Goal: Task Accomplishment & Management: Manage account settings

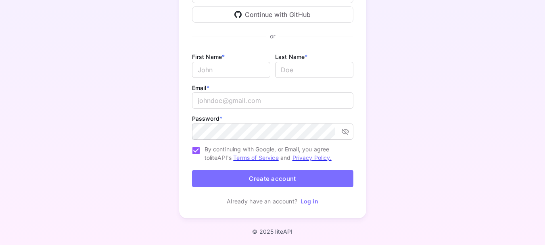
type input "devapi@larsa.org"
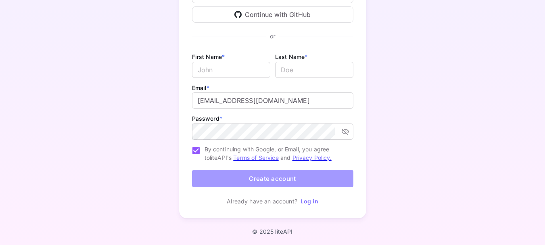
click at [257, 181] on button "Create account" at bounding box center [272, 178] width 161 height 17
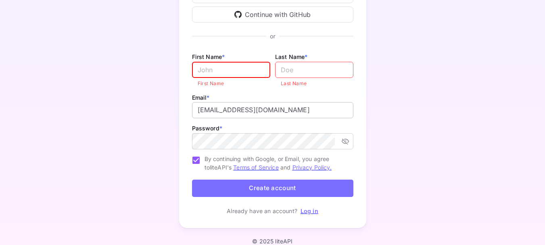
click at [263, 115] on input "devapi@larsa.org" at bounding box center [272, 110] width 161 height 16
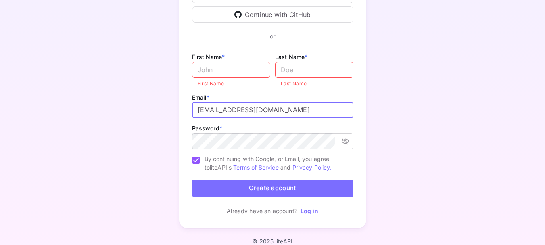
click at [280, 105] on input "devapi@larsa.org" at bounding box center [272, 110] width 161 height 16
click at [303, 214] on p "Log in" at bounding box center [309, 210] width 18 height 8
click at [304, 213] on link "Log in" at bounding box center [309, 210] width 18 height 7
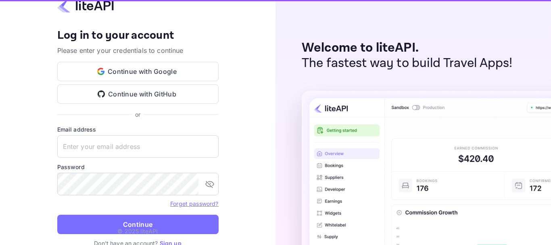
type input "devapi@larsa.org"
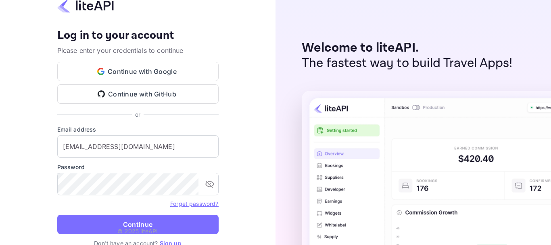
click at [139, 232] on p "© 2025 liteAPI" at bounding box center [137, 231] width 40 height 8
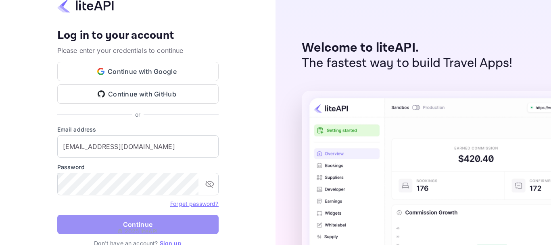
click at [136, 221] on button "Continue" at bounding box center [137, 223] width 161 height 19
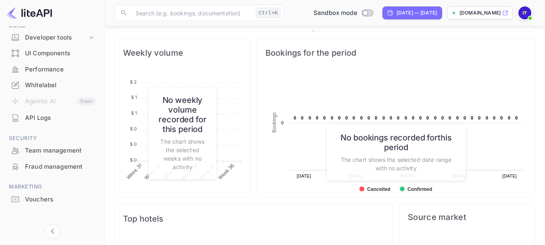
scroll to position [144, 0]
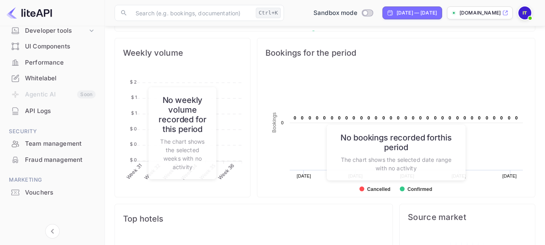
click at [48, 78] on div "Whitelabel" at bounding box center [60, 78] width 71 height 9
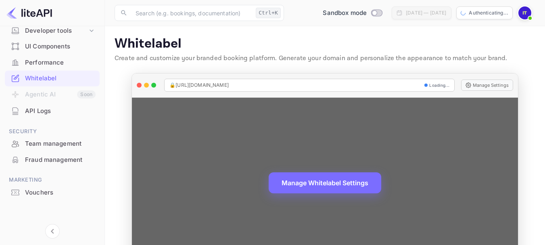
scroll to position [33, 0]
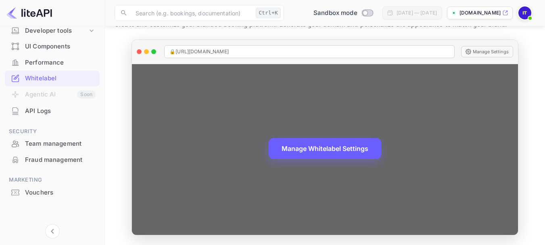
click at [314, 153] on button "Manage Whitelabel Settings" at bounding box center [324, 148] width 112 height 21
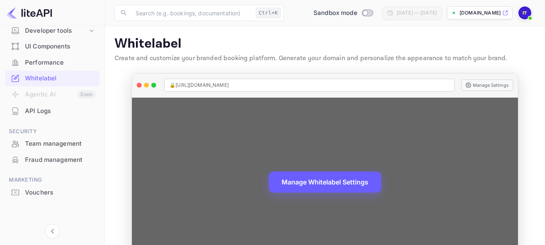
click at [267, 81] on div "🔒 [URL][DOMAIN_NAME]" at bounding box center [309, 85] width 290 height 13
click at [229, 85] on span "🔒 [URL][DOMAIN_NAME]" at bounding box center [198, 84] width 59 height 7
click at [253, 85] on div "🔒 [URL][DOMAIN_NAME]" at bounding box center [309, 85] width 290 height 13
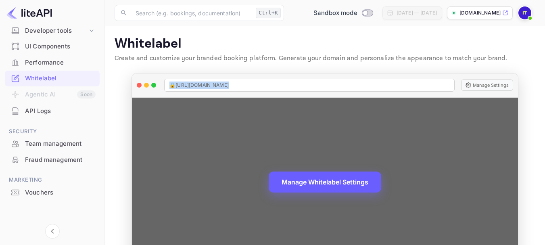
click at [253, 85] on div "🔒 [URL][DOMAIN_NAME]" at bounding box center [309, 85] width 290 height 13
copy span "🔒 [URL][DOMAIN_NAME]"
